Goal: Transaction & Acquisition: Purchase product/service

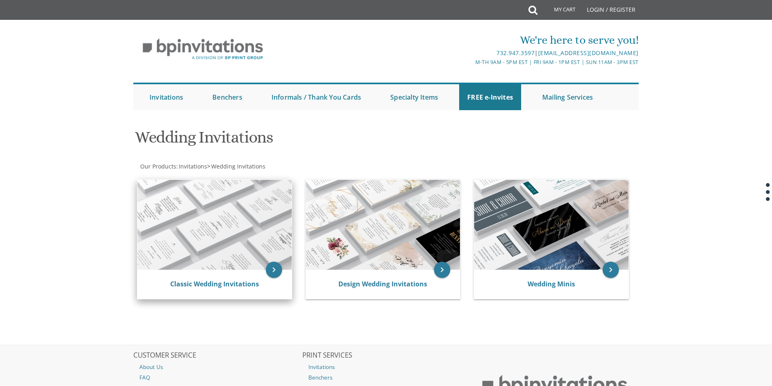
click at [223, 222] on img at bounding box center [214, 225] width 154 height 90
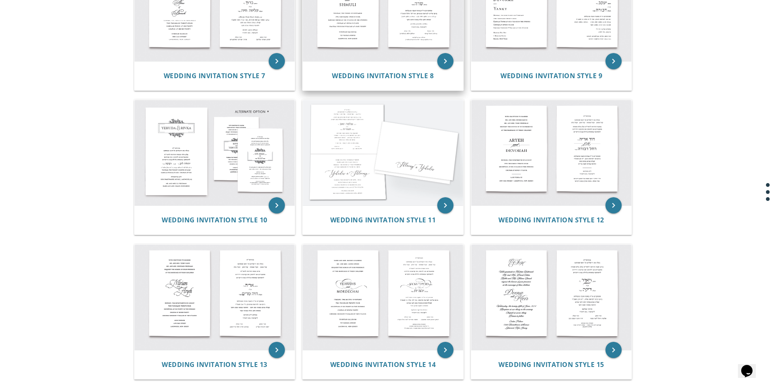
scroll to position [527, 0]
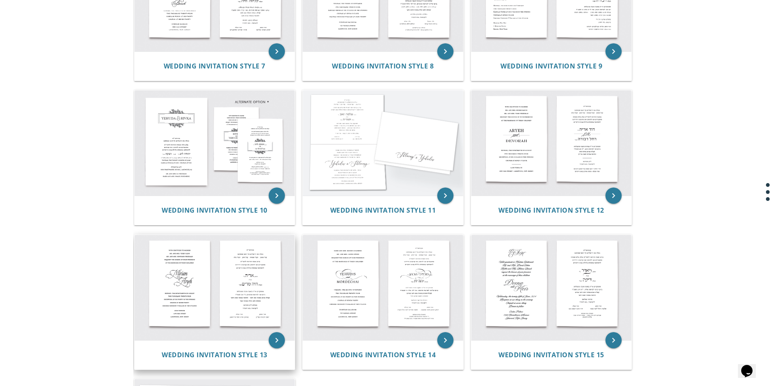
click at [205, 288] on img at bounding box center [215, 287] width 161 height 105
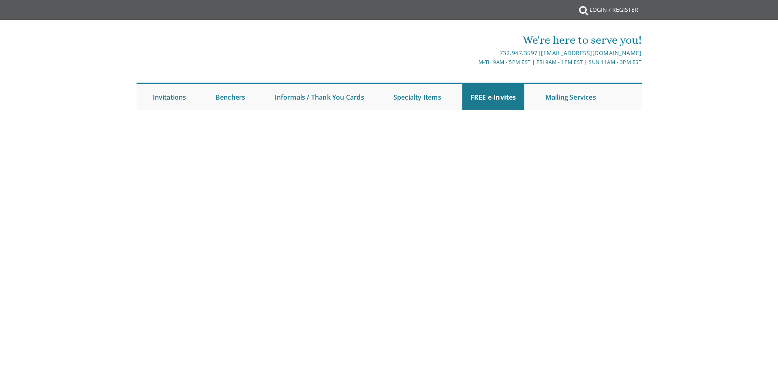
click at [276, 341] on body "My Cart {{shoppingcart.totalQuantityDisplay}} Total: {{shoppingcart.subtotal}} …" at bounding box center [389, 193] width 778 height 386
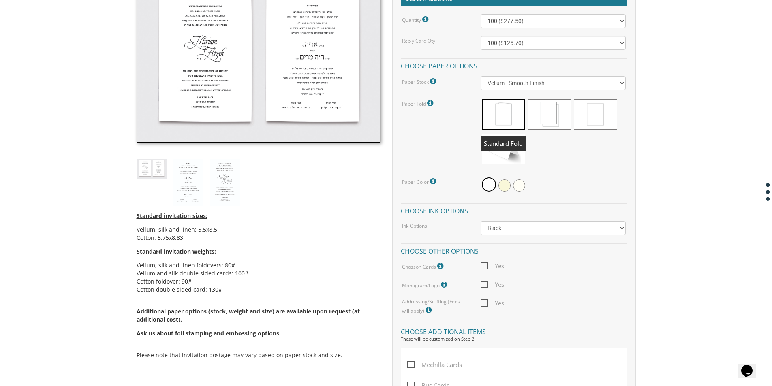
scroll to position [324, 0]
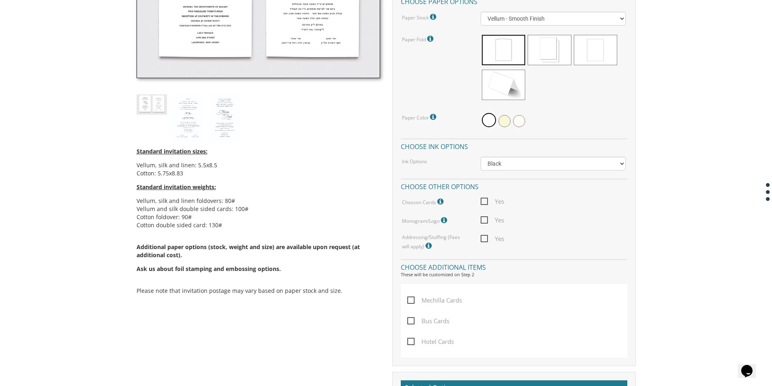
click at [485, 201] on span "Yes" at bounding box center [493, 202] width 24 height 10
click at [485, 201] on input "Yes" at bounding box center [483, 200] width 5 height 5
checkbox input "true"
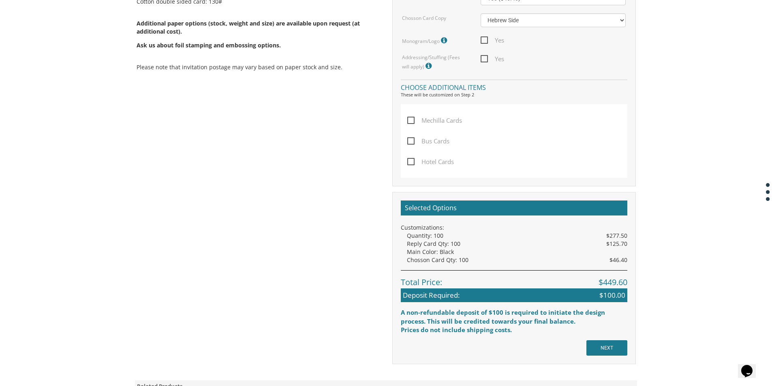
scroll to position [568, 0]
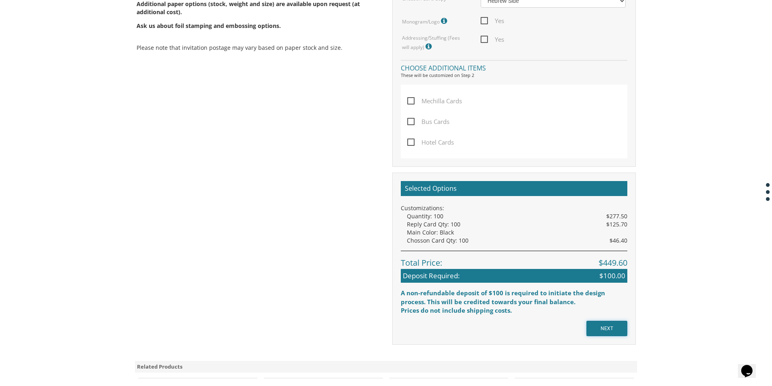
click at [596, 327] on input "NEXT" at bounding box center [607, 328] width 41 height 15
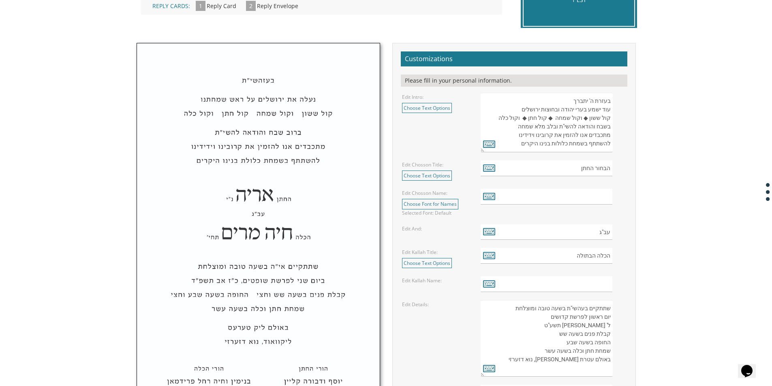
scroll to position [243, 0]
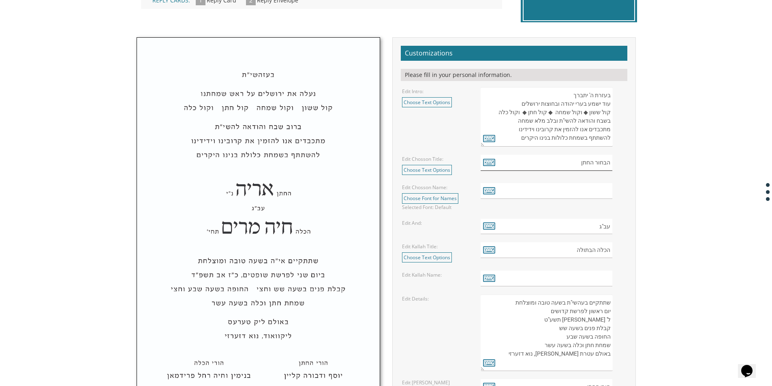
click at [574, 164] on input "הבחור החתן" at bounding box center [547, 163] width 132 height 16
type input "הבחור החתן"
click at [582, 190] on input "text" at bounding box center [547, 191] width 132 height 16
type input "דוב"
click at [599, 274] on input "text" at bounding box center [547, 279] width 132 height 16
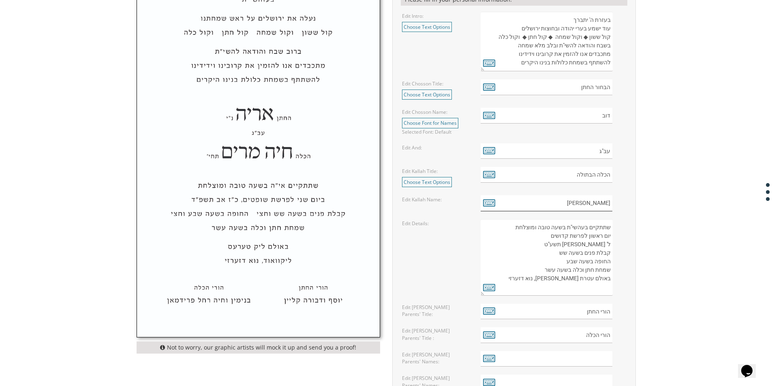
scroll to position [324, 0]
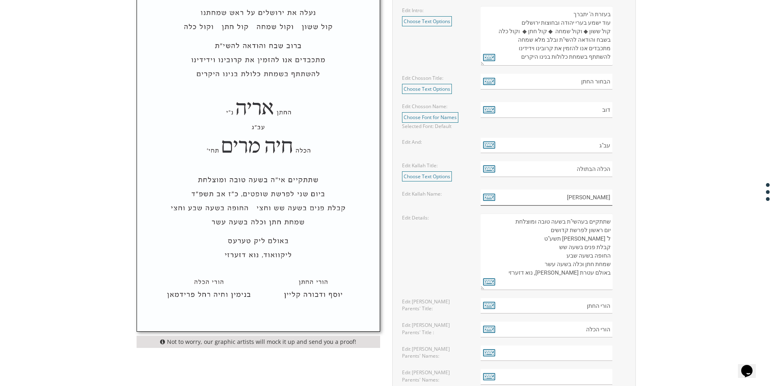
type input "[PERSON_NAME]"
drag, startPoint x: 587, startPoint y: 234, endPoint x: 601, endPoint y: 233, distance: 13.8
click at [601, 233] on textarea "שתתקיים בעהשי"ת בשעה טובה ומוצלחת יום ראשון לפרשת קדושים ל' ניסן תשע"ט קבלת פני…" at bounding box center [547, 252] width 132 height 77
drag, startPoint x: 553, startPoint y: 230, endPoint x: 572, endPoint y: 230, distance: 19.1
click at [572, 230] on textarea "שתתקיים בעהשי"ת בשעה טובה ומוצלחת יום ראשון לפרשת קדושים ל' ניסן תשע"ט קבלת פני…" at bounding box center [547, 252] width 132 height 77
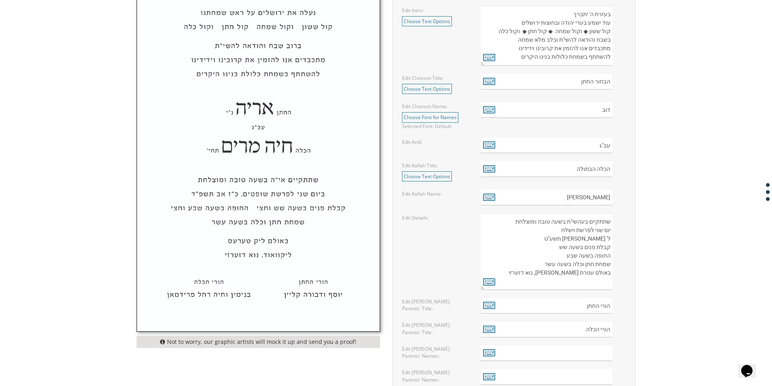
drag, startPoint x: 576, startPoint y: 240, endPoint x: 613, endPoint y: 240, distance: 36.1
click at [613, 240] on textarea "שתתקיים בעהשי"ת בשעה טובה ומוצלחת יום ראשון לפרשת קדושים ל' ניסן תשע"ט קבלת פני…" at bounding box center [547, 252] width 132 height 77
drag, startPoint x: 568, startPoint y: 274, endPoint x: 578, endPoint y: 273, distance: 11.0
click at [578, 273] on textarea "שתתקיים בעהשי"ת בשעה טובה ומוצלחת יום ראשון לפרשת קדושים ל' ניסן תשע"ט קבלת פני…" at bounding box center [547, 252] width 132 height 77
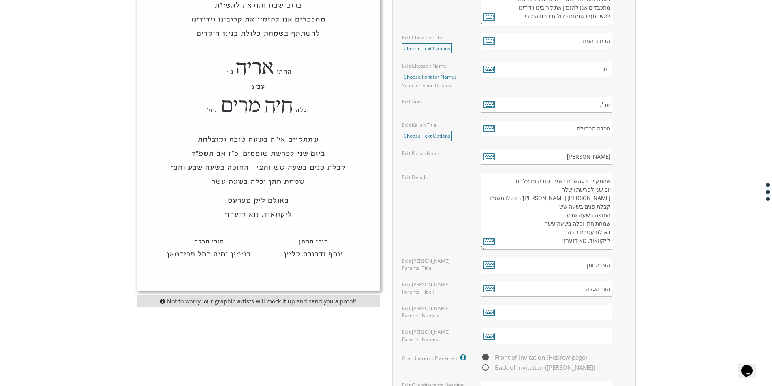
type textarea "שתתקיים בעהשי"ת בשעה טובה ומוצלחת יום שני לפרשת וישלח אור לי"ב כסלו תשפ"ו קבלת …"
click at [602, 314] on input "text" at bounding box center [547, 313] width 132 height 16
type input "ב"
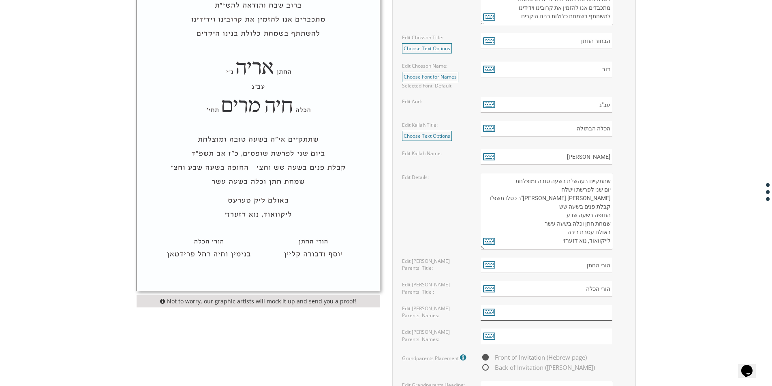
type input "ס"
type input "צבי ומיכלה פינקל"
click at [584, 335] on input "text" at bounding box center [547, 337] width 132 height 16
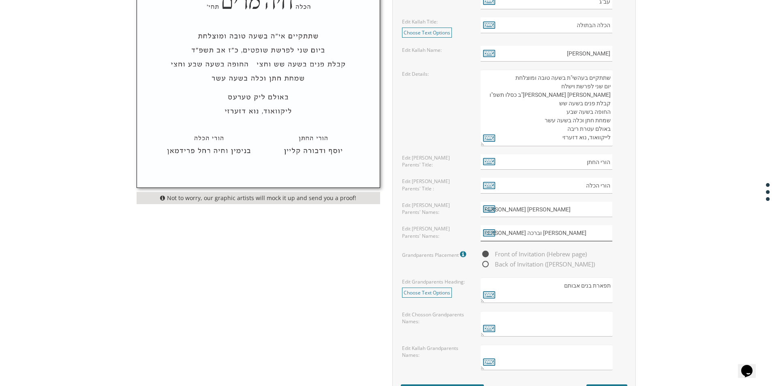
scroll to position [486, 0]
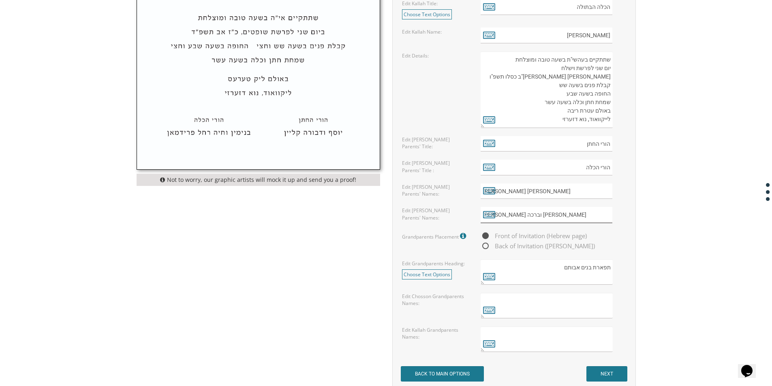
type input "יעקב יוסף וברכה גאלדא ווילנער"
click at [591, 302] on textarea at bounding box center [547, 306] width 132 height 26
click at [602, 193] on input "צבי ומיכלה פינקל" at bounding box center [547, 192] width 132 height 16
click at [568, 192] on input "צבי שמואל ומיכלה פינקל" at bounding box center [547, 192] width 132 height 16
click at [565, 192] on input "צבי שמואל ומיכלה פינקל" at bounding box center [547, 192] width 132 height 16
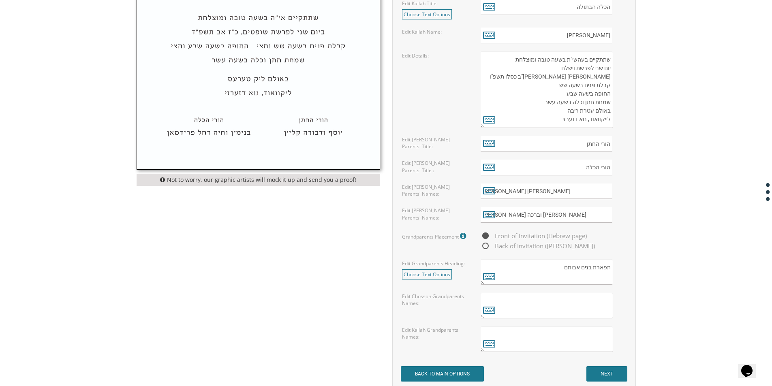
type input "צבי שמואל ומיכלא פינקל"
click at [601, 307] on textarea at bounding box center [547, 306] width 132 height 26
drag, startPoint x: 609, startPoint y: 300, endPoint x: 629, endPoint y: 306, distance: 20.4
click at [610, 300] on textarea "בן ציון וחי' הינדי גרין ברנדה פינקל" at bounding box center [547, 306] width 132 height 26
click at [611, 311] on textarea "הרב בן ציון וחי' הינדי גרין ברנדה פינקל" at bounding box center [547, 306] width 132 height 26
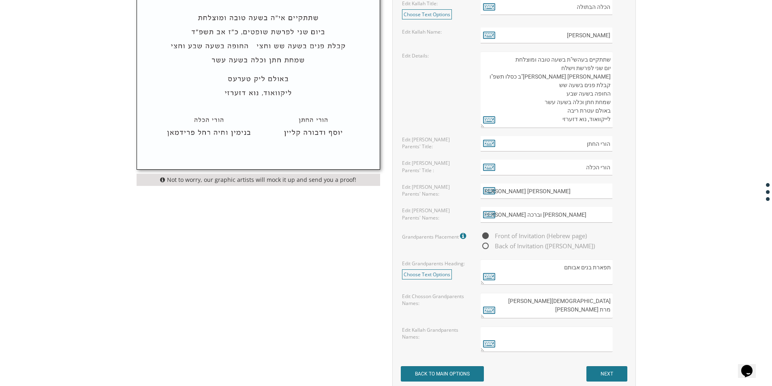
type textarea "הרב בן ציון וחי' הינדי גרין מרת ברנדה פינקל"
click at [609, 333] on textarea at bounding box center [547, 340] width 132 height 26
drag, startPoint x: 529, startPoint y: 348, endPoint x: 619, endPoint y: 350, distance: 90.8
click at [619, 350] on div "הרב קאפל ופיגא מלכה פארעצקי הרב אלימלך ומאשא דבורה ווילנער" at bounding box center [553, 340] width 145 height 26
click at [528, 334] on textarea "הרב קאפל ופיגא מלכה פארעצקי" at bounding box center [547, 340] width 132 height 26
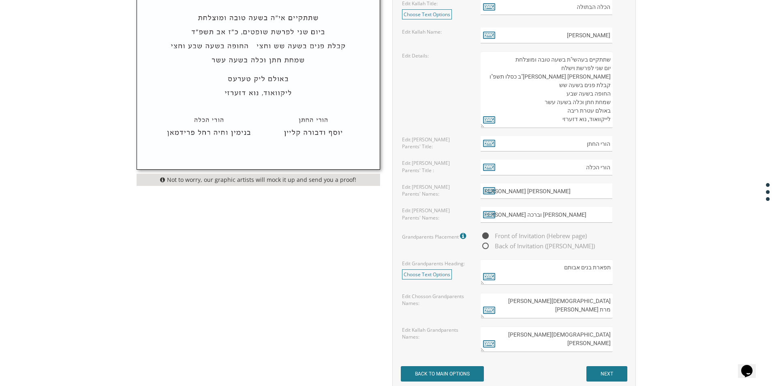
paste textarea "הרב אלימלך ומאשא דבורה ווילנער"
type textarea "הרב אלימלך ומאשא דבורה ווילנער הרב קאפל ופיגא מלכה פארעצקי"
drag, startPoint x: 566, startPoint y: 311, endPoint x: 609, endPoint y: 310, distance: 43.4
click at [609, 310] on textarea "הרב בן ציון וחי' הינדי גרין מרת ברנדה פינקל" at bounding box center [547, 306] width 132 height 26
click at [546, 303] on textarea "הרב בן ציון וחי' הינדי גרין" at bounding box center [547, 306] width 132 height 26
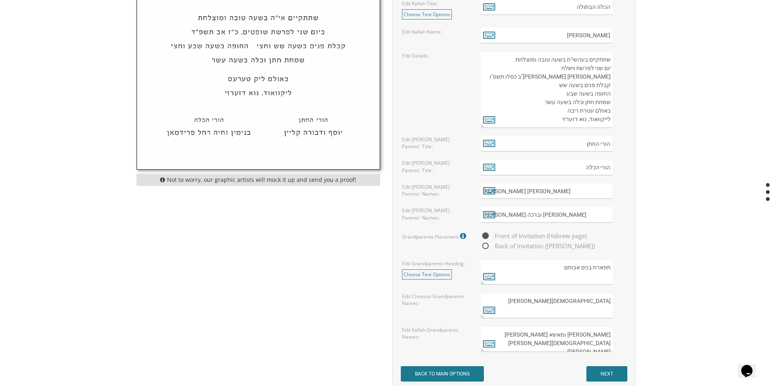
paste textarea "מרת ברנדה פינקל"
type textarea "מרת ברנדה פינקל הרב בן ציון וחי' הינדי גרין"
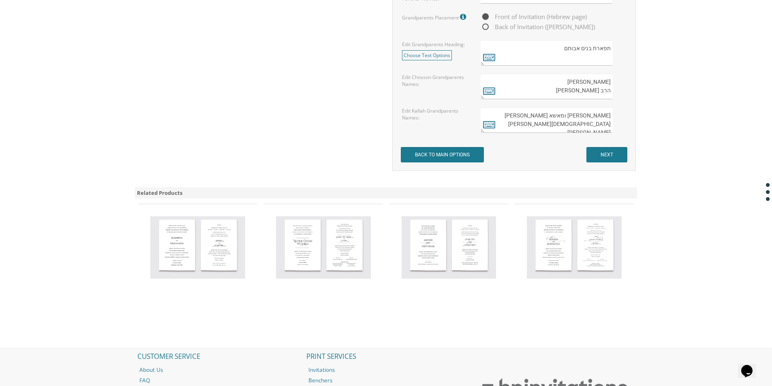
scroll to position [730, 0]
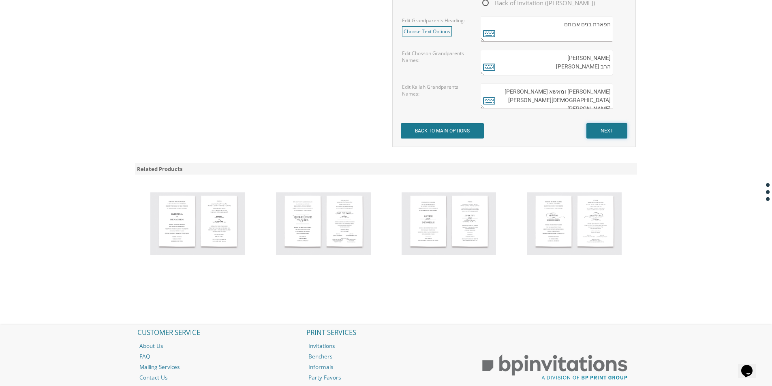
click at [615, 128] on input "NEXT" at bounding box center [607, 130] width 41 height 15
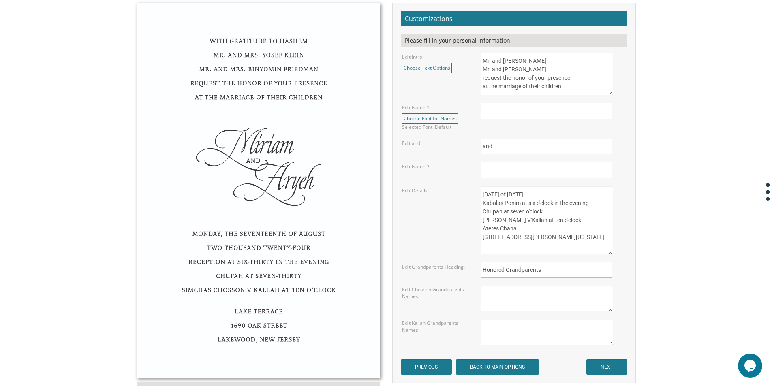
scroll to position [284, 0]
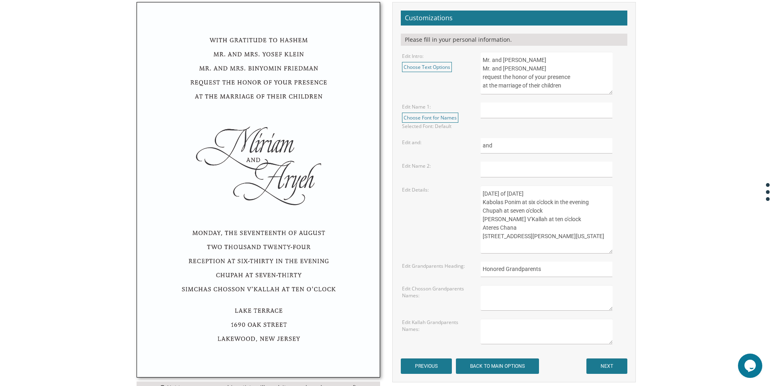
drag, startPoint x: 551, startPoint y: 58, endPoint x: 468, endPoint y: 60, distance: 82.7
click at [468, 60] on div "Edit Intro: Choose Text Options Mr. and Mrs. Yossi Schwartz Mr. and Mrs. Yaakov…" at bounding box center [514, 73] width 236 height 43
drag, startPoint x: 533, startPoint y: 63, endPoint x: 470, endPoint y: 65, distance: 63.3
click at [470, 65] on div "Edit Intro: Choose Text Options Mr. and Mrs. Yossi Schwartz Mr. and Mrs. Yaakov…" at bounding box center [514, 73] width 236 height 43
type textarea "Rabbi and Mrs Zvi Finkel Rabbi and Mrs Yaakov Yosef Willner request the honor o…"
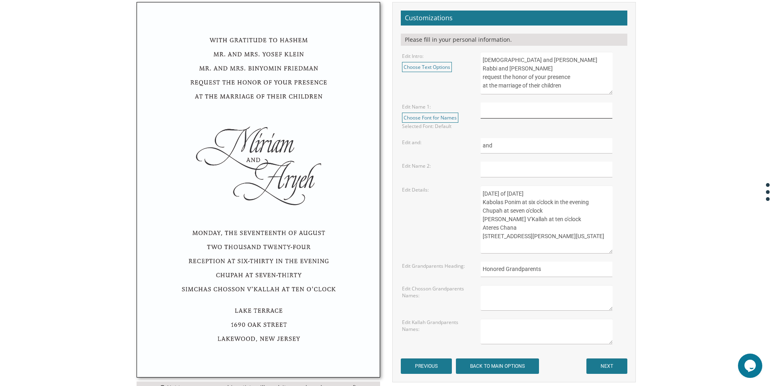
click at [534, 116] on input "text" at bounding box center [547, 111] width 132 height 16
type input "Dovi"
click at [523, 170] on input "text" at bounding box center [547, 170] width 132 height 16
type input "Rochel"
click at [500, 196] on textarea "Sunday, the eighth of May, 2016 Kabolas Ponim at six o'clock in the evening Chu…" at bounding box center [547, 220] width 132 height 68
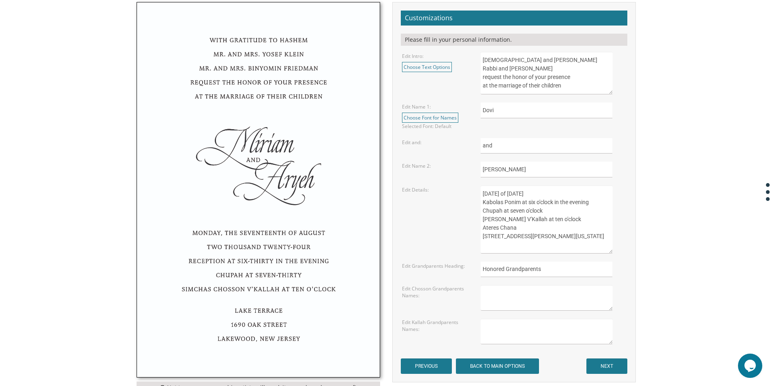
click at [531, 195] on textarea "Sunday, the eighth of May, 2016 Kabolas Ponim at six o'clock in the evening Chu…" at bounding box center [547, 220] width 132 height 68
drag, startPoint x: 561, startPoint y: 194, endPoint x: 548, endPoint y: 195, distance: 12.6
click at [548, 195] on textarea "Sunday, the eighth of May, 2016 Kabolas Ponim at six o'clock in the evening Chu…" at bounding box center [547, 220] width 132 height 68
click at [544, 195] on textarea "Sunday, the eighth of May, 2016 Kabolas Ponim at six o'clock in the evening Chu…" at bounding box center [547, 220] width 132 height 68
drag, startPoint x: 544, startPoint y: 195, endPoint x: 530, endPoint y: 195, distance: 13.4
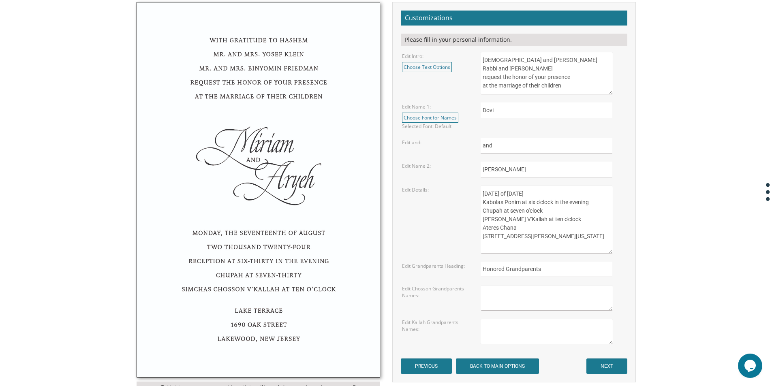
click at [530, 195] on textarea "Sunday, the eighth of May, 2016 Kabolas Ponim at six o'clock in the evening Chu…" at bounding box center [547, 220] width 132 height 68
click at [535, 194] on textarea "Sunday, the eighth of May, 2016 Kabolas Ponim at six o'clock in the evening Chu…" at bounding box center [547, 220] width 132 height 68
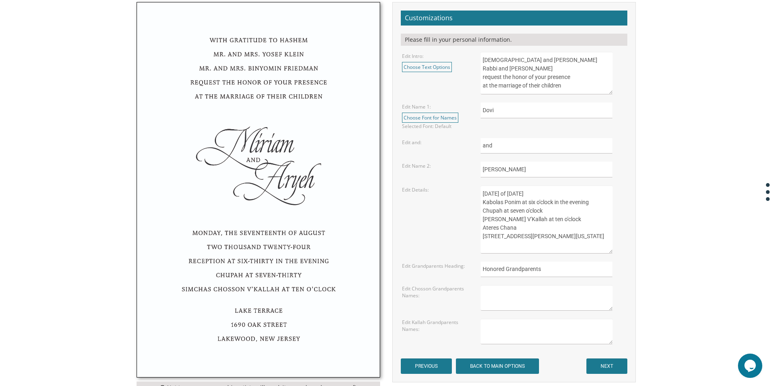
click at [535, 194] on textarea "Sunday, the eighth of May, 2016 Kabolas Ponim at six o'clock in the evening Chu…" at bounding box center [547, 220] width 132 height 68
drag, startPoint x: 515, startPoint y: 227, endPoint x: 501, endPoint y: 230, distance: 14.4
click at [501, 230] on textarea "Sunday, the eighth of May, 2016 Kabolas Ponim at six o'clock in the evening Chu…" at bounding box center [547, 220] width 132 height 68
drag, startPoint x: 532, startPoint y: 239, endPoint x: 481, endPoint y: 234, distance: 50.9
click at [481, 234] on textarea "Sunday, the eighth of May, 2016 Kabolas Ponim at six o'clock in the evening Chu…" at bounding box center [547, 220] width 132 height 68
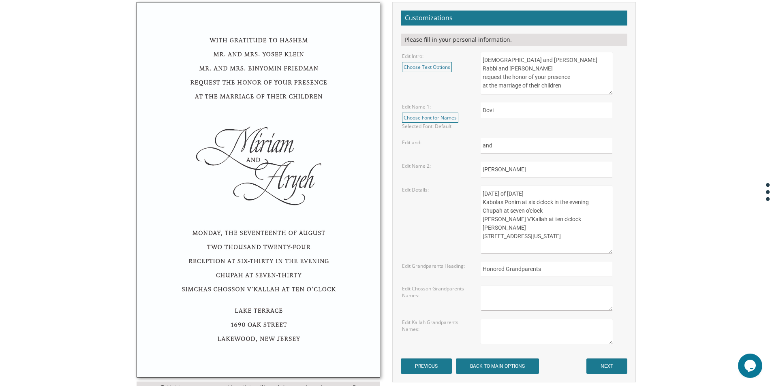
type textarea "Monday, the first of December, 2025 Kabolas Ponim at six o'clock in the evening…"
drag, startPoint x: 547, startPoint y: 271, endPoint x: 477, endPoint y: 277, distance: 70.8
click at [477, 277] on div "Honored Grandparents" at bounding box center [553, 270] width 157 height 16
click at [609, 362] on input "NEXT" at bounding box center [607, 366] width 41 height 15
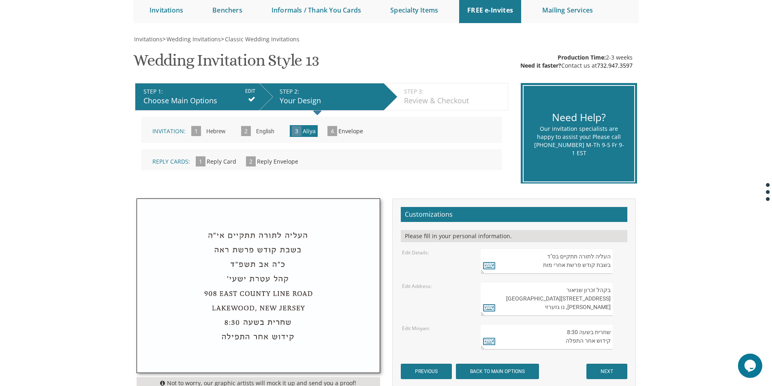
scroll to position [162, 0]
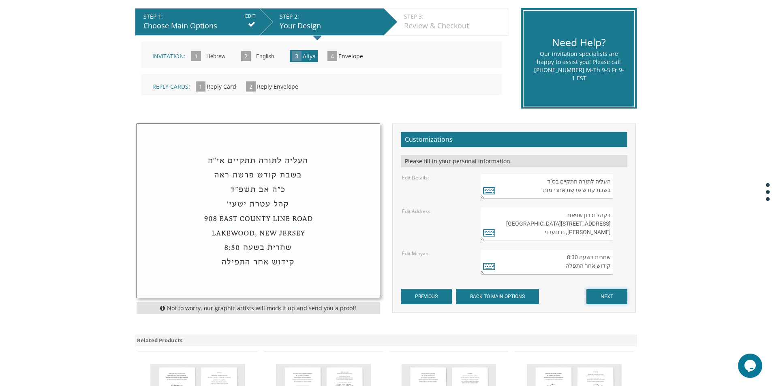
click at [606, 300] on input "NEXT" at bounding box center [607, 296] width 41 height 15
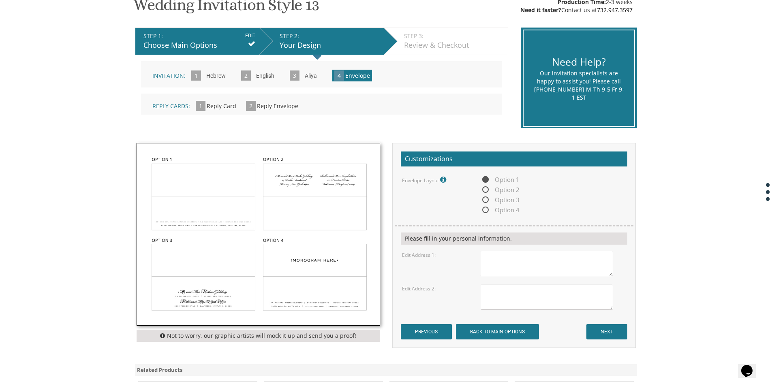
scroll to position [162, 0]
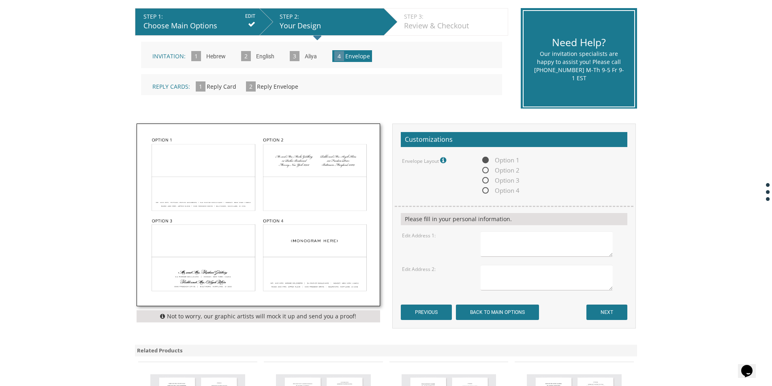
click at [525, 246] on textarea at bounding box center [547, 244] width 132 height 26
type textarea "R"
click at [508, 276] on textarea at bounding box center [547, 278] width 132 height 26
type textarea "[STREET_ADDRESS][PERSON_NAME]"
click at [521, 240] on textarea at bounding box center [547, 244] width 132 height 26
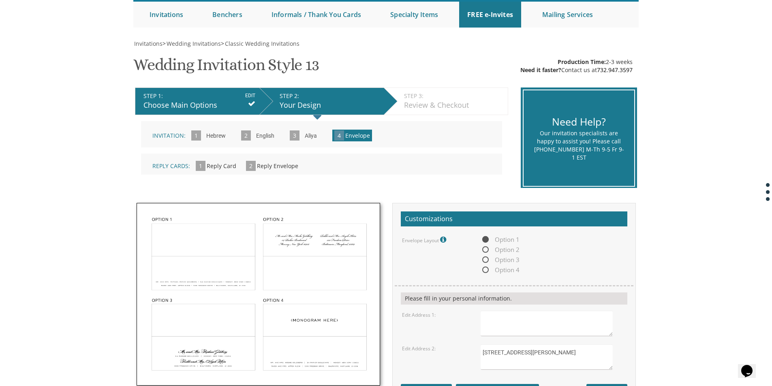
scroll to position [81, 0]
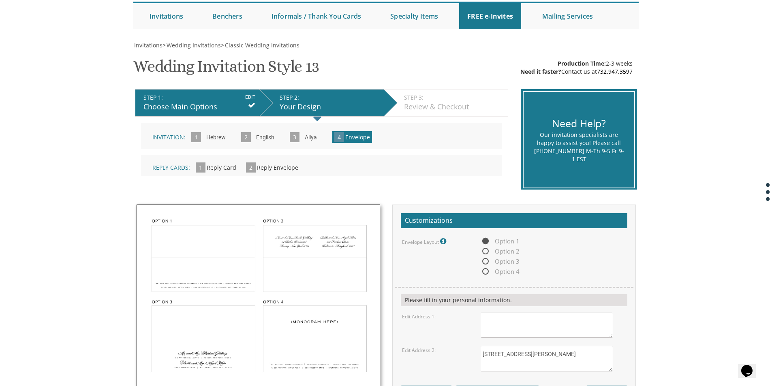
click at [293, 138] on span "3" at bounding box center [295, 137] width 10 height 10
click at [312, 142] on input "Aliya" at bounding box center [311, 138] width 20 height 22
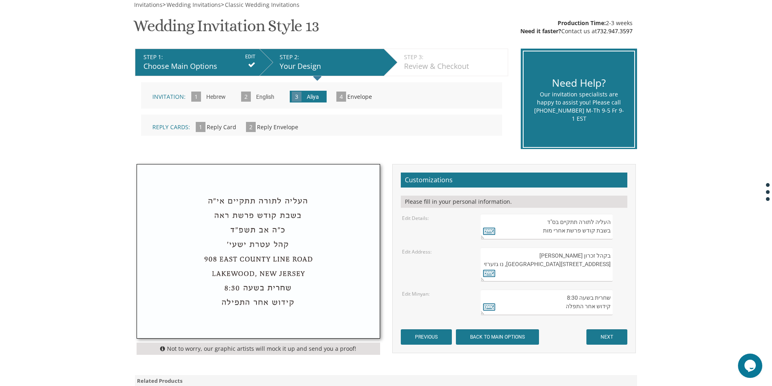
scroll to position [162, 0]
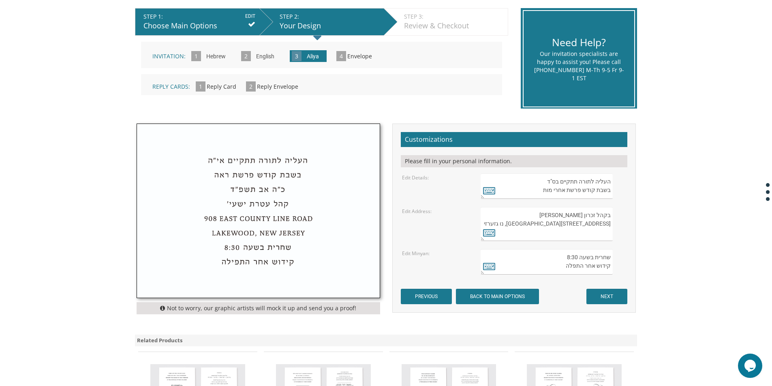
drag, startPoint x: 537, startPoint y: 191, endPoint x: 634, endPoint y: 197, distance: 97.0
click at [634, 197] on div "Customizations Please fill in your personal information. Edit Details: Edit Add…" at bounding box center [514, 219] width 244 height 190
click at [548, 194] on textarea "העליה לתורה תתקיים בס"ד בשבת קודש פרשת אחרי מות" at bounding box center [547, 186] width 132 height 26
drag, startPoint x: 540, startPoint y: 192, endPoint x: 562, endPoint y: 191, distance: 21.9
click at [562, 191] on textarea "העליה לתורה תתקיים בס"ד בשבת קודש פרשת אחרי מות" at bounding box center [547, 186] width 132 height 26
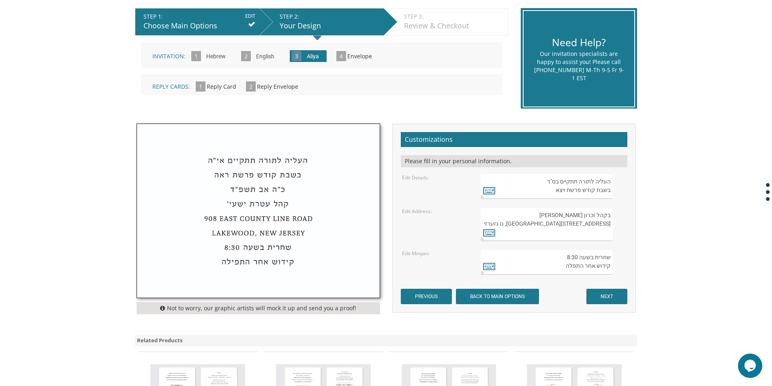
type textarea "העליה לתורה תתקיים בס"ד בשבת קודש פרשת ויצא"
drag, startPoint x: 569, startPoint y: 237, endPoint x: 615, endPoint y: 218, distance: 49.3
click at [615, 218] on div "בקהל זכרון שניאור 282 Oak Knoll Road לייקוואוד, נו גזערזי" at bounding box center [553, 224] width 145 height 34
paste textarea "בית מדרש קהל בני הישיבה 421 Arlington Avenue Lakewood, New Jersey"
drag, startPoint x: 610, startPoint y: 225, endPoint x: 596, endPoint y: 229, distance: 14.9
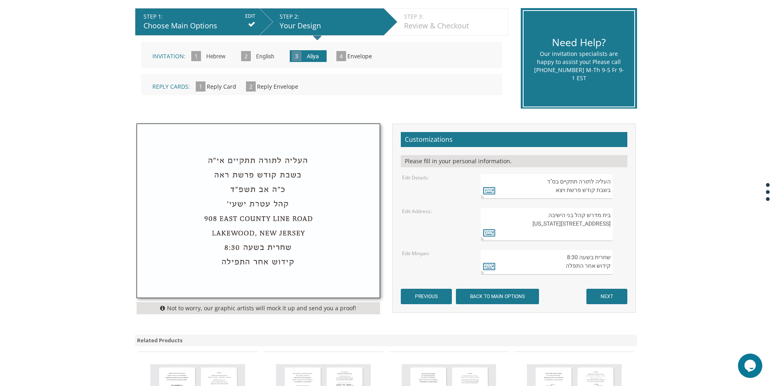
click at [601, 226] on textarea "בקהל זכרון שניאור 282 Oak Knoll Road לייקוואוד, נו גזערזי" at bounding box center [547, 224] width 132 height 34
click at [559, 224] on textarea "בקהל זכרון שניאור 282 Oak Knoll Road לייקוואוד, נו גזערזי" at bounding box center [547, 224] width 132 height 34
drag, startPoint x: 555, startPoint y: 225, endPoint x: 630, endPoint y: 228, distance: 74.7
click at [630, 228] on div "בקהל זכרון שניאור 282 Oak Knoll Road לייקוואוד, נו גזערזי" at bounding box center [553, 224] width 157 height 34
type textarea "בית מדרש קהל בני הישיבה Lakewood, New Jersey"
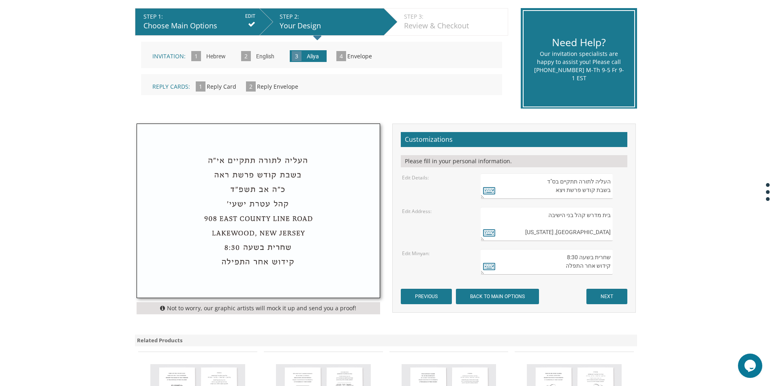
drag, startPoint x: 565, startPoint y: 259, endPoint x: 574, endPoint y: 257, distance: 9.0
click at [574, 257] on textarea "שחרית בשעה 8:30 קידוש אחר התפלה" at bounding box center [547, 262] width 132 height 26
type textarea "שחרית בשעה 7:50 קידוש אחר התפלה"
click at [589, 224] on textarea "בקהל זכרון שניאור 282 Oak Knoll Road לייקוואוד, נו גזערזי" at bounding box center [547, 224] width 132 height 34
type textarea "בית מדרש קהל בני הישיבה 421 Arlington Ave Lakewood, New Jersey"
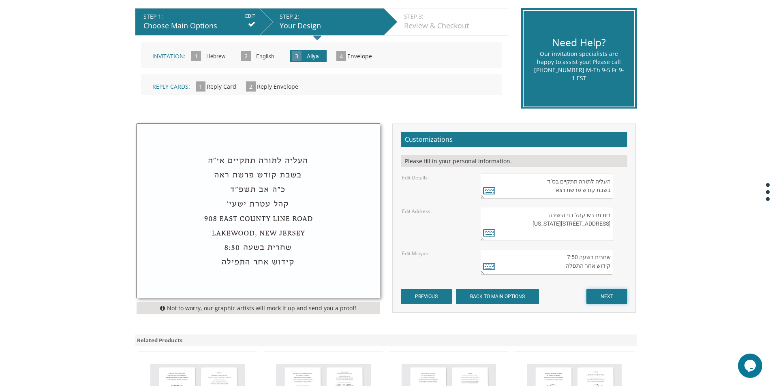
click at [620, 298] on input "NEXT" at bounding box center [607, 296] width 41 height 15
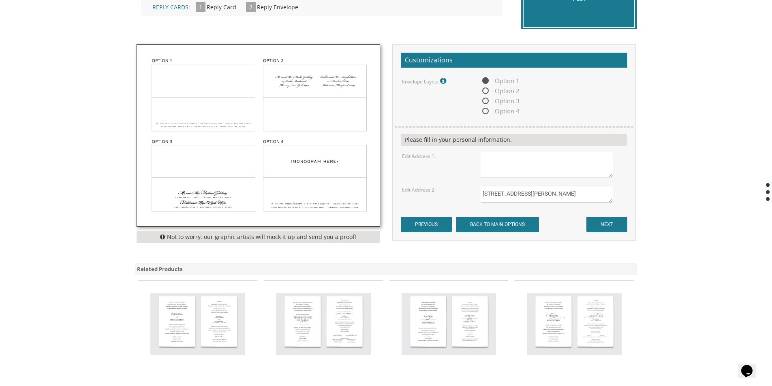
scroll to position [243, 0]
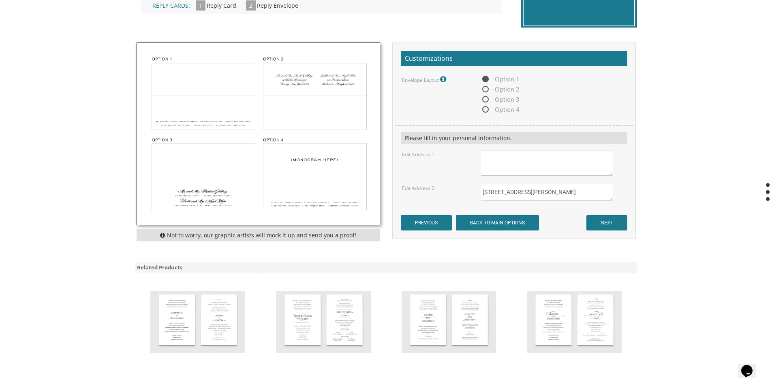
click at [531, 164] on textarea at bounding box center [547, 163] width 132 height 26
paste textarea "[STREET_ADDRESS]"
type textarea "[STREET_ADDRESS]"
click at [615, 225] on input "NEXT" at bounding box center [607, 222] width 41 height 15
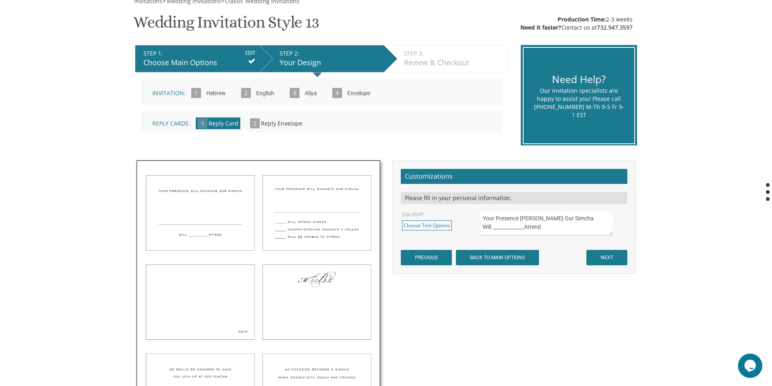
scroll to position [122, 0]
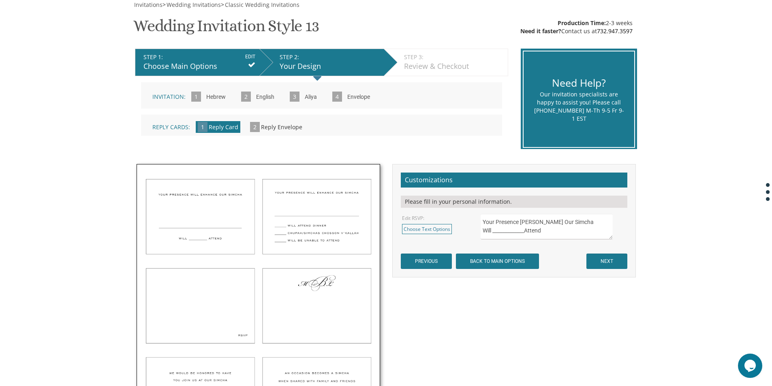
click at [234, 208] on img at bounding box center [258, 302] width 243 height 275
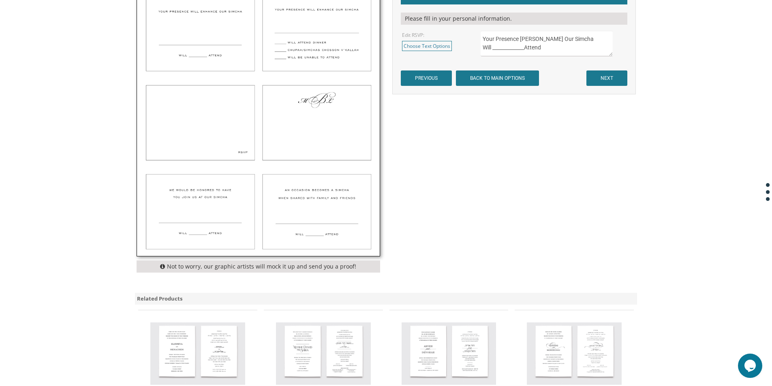
scroll to position [324, 0]
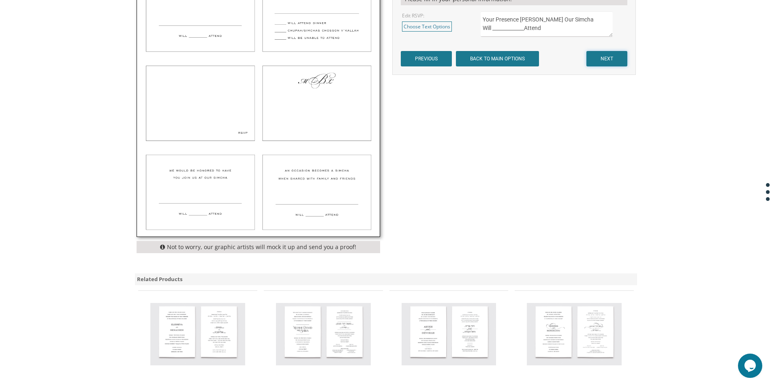
click at [606, 63] on input "NEXT" at bounding box center [607, 58] width 41 height 15
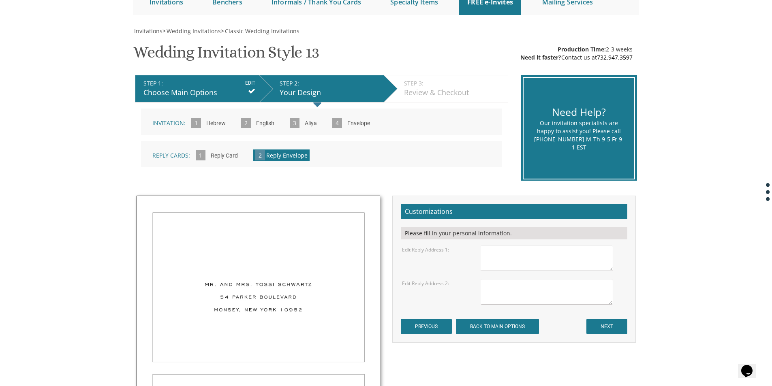
scroll to position [162, 0]
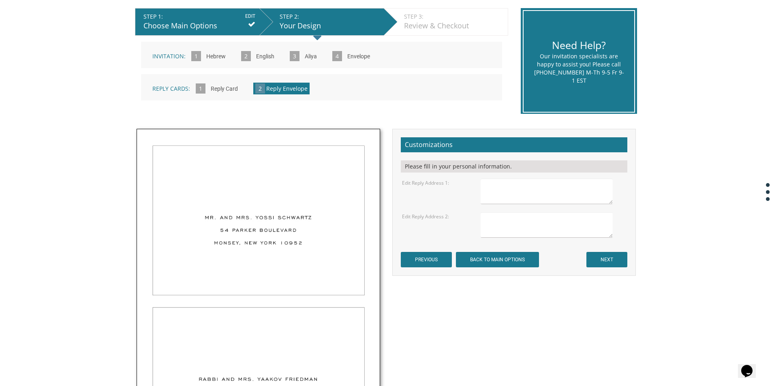
click at [535, 192] on textarea at bounding box center [547, 192] width 132 height 26
paste textarea "[STREET_ADDRESS]"
click at [538, 198] on textarea "[DEMOGRAPHIC_DATA] and [PERSON_NAME] [STREET_ADDRESS]" at bounding box center [547, 192] width 132 height 26
click at [529, 200] on textarea "Rabbi and Mrs Zvi Finkel 2504 Bessemund Ave Far Rockaway NY 11691" at bounding box center [547, 192] width 132 height 26
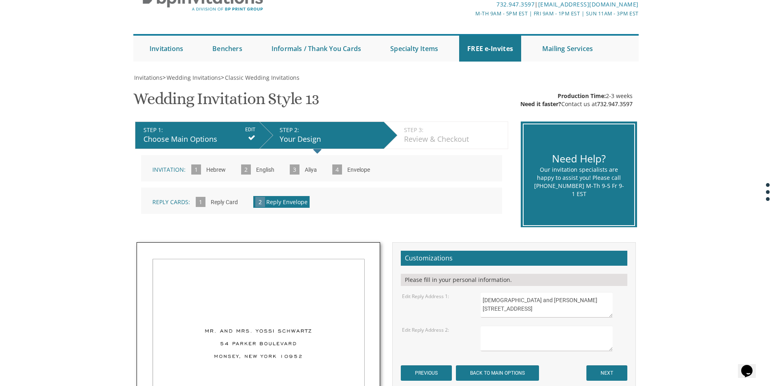
scroll to position [41, 0]
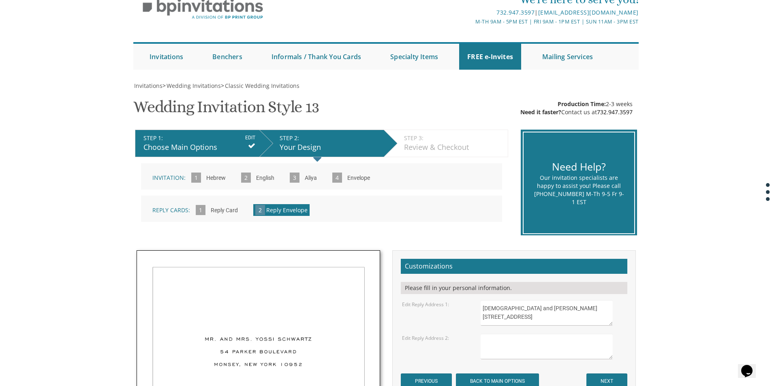
click at [484, 317] on textarea "Rabbi and Mrs Zvi Finkel 2504 Bessemund Ave Far Rockaway NY 11691" at bounding box center [547, 313] width 132 height 26
type textarea "Rabbi and Mrs Zvi Finkel 2504 Bessemund Ave Far Rockaway NY 11691"
click at [494, 341] on textarea at bounding box center [547, 347] width 132 height 26
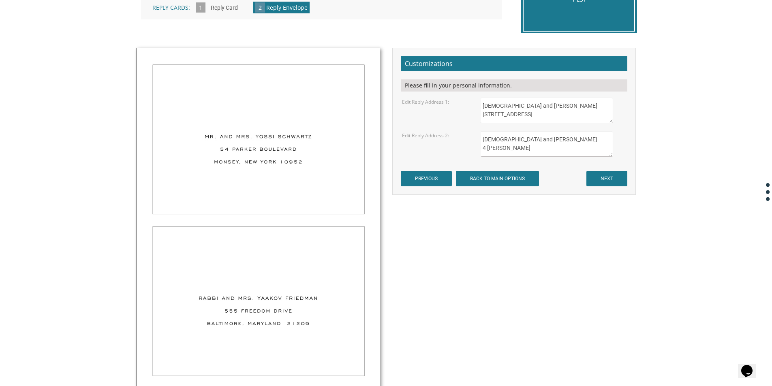
scroll to position [4, 0]
type textarea "Rabbi and Mrs Willner 4 Witzel Ct Monsey NY 10952"
click at [605, 169] on form "Customizations Please fill in your personal information. Edit Reply Address 1: …" at bounding box center [514, 121] width 227 height 131
click at [605, 177] on input "NEXT" at bounding box center [607, 178] width 41 height 15
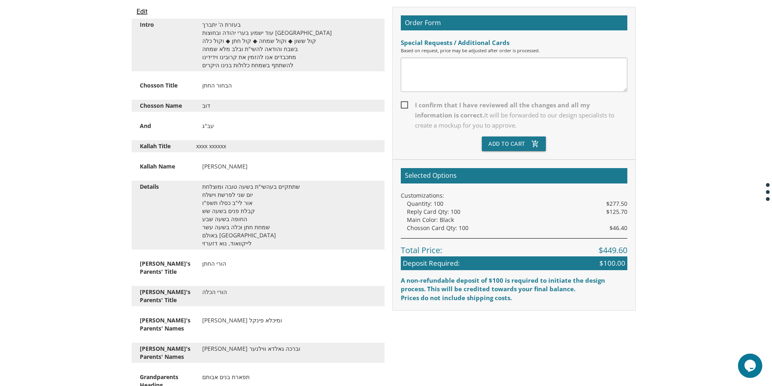
scroll to position [122, 0]
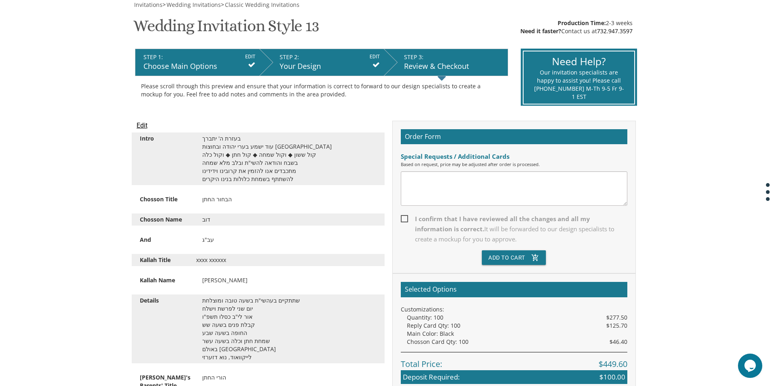
click at [405, 215] on span "I confirm that I have reviewed all the changes and all my information is correc…" at bounding box center [514, 229] width 227 height 30
click at [405, 216] on input "I confirm that I have reviewed all the changes and all my information is correc…" at bounding box center [403, 218] width 5 height 5
checkbox input "true"
click at [449, 195] on textarea at bounding box center [514, 188] width 227 height 34
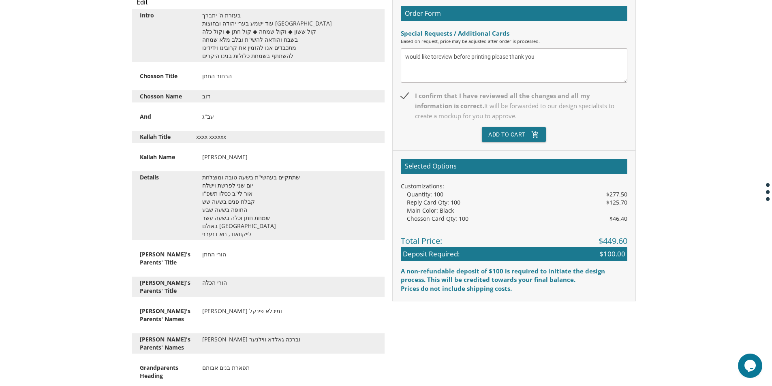
scroll to position [284, 0]
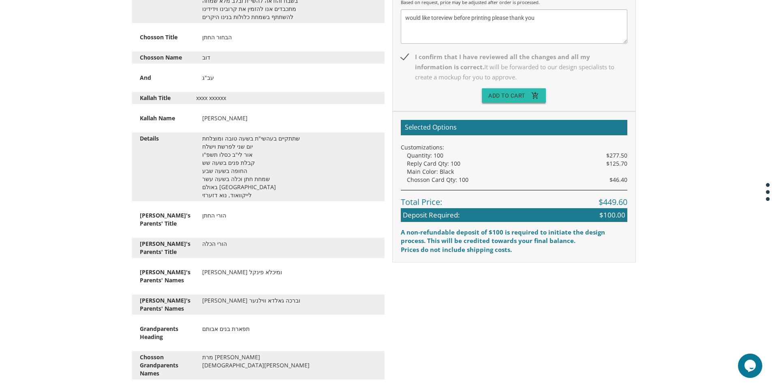
type textarea "would like toreview before printing please thank you"
click at [511, 93] on button "Add To Cart add_shopping_cart" at bounding box center [514, 95] width 64 height 15
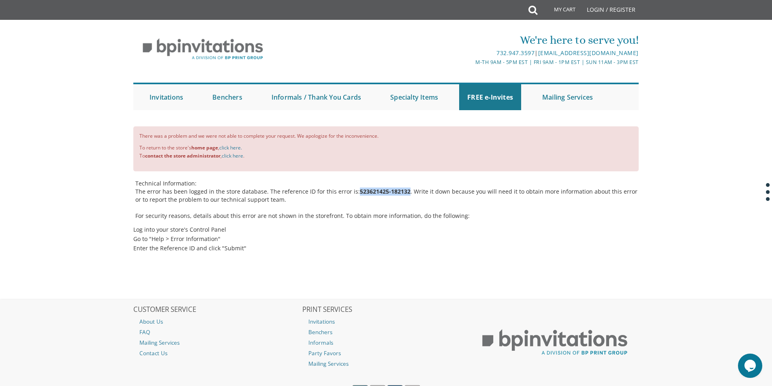
drag, startPoint x: 353, startPoint y: 193, endPoint x: 403, endPoint y: 194, distance: 50.7
click at [403, 194] on p "The error has been logged in the store database. The reference ID for this erro…" at bounding box center [386, 196] width 503 height 16
copy b "523621425-182132"
click at [228, 148] on link "click here." at bounding box center [230, 147] width 23 height 7
